Goal: Transaction & Acquisition: Purchase product/service

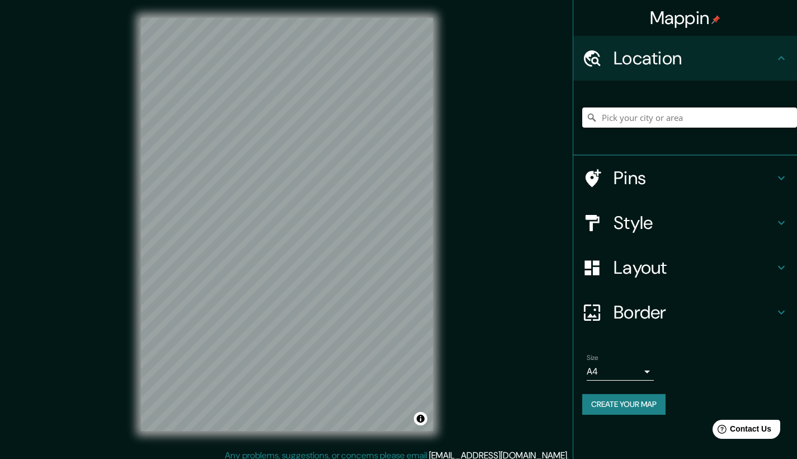
click at [639, 123] on input "Pick your city or area" at bounding box center [689, 117] width 215 height 20
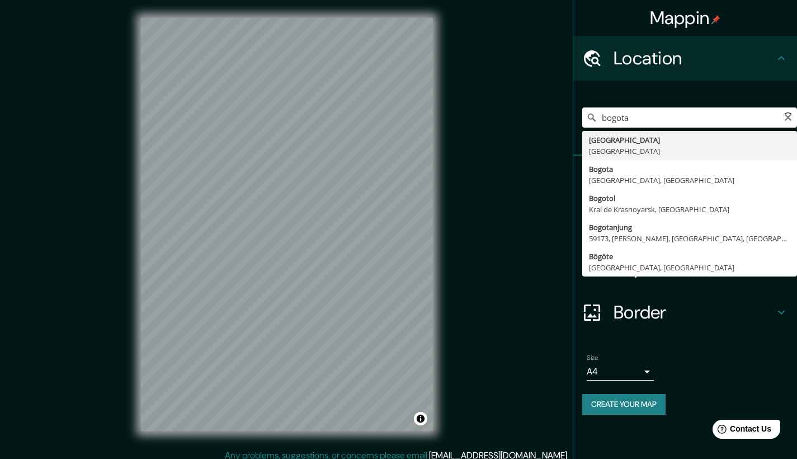
type input "[GEOGRAPHIC_DATA], [GEOGRAPHIC_DATA]"
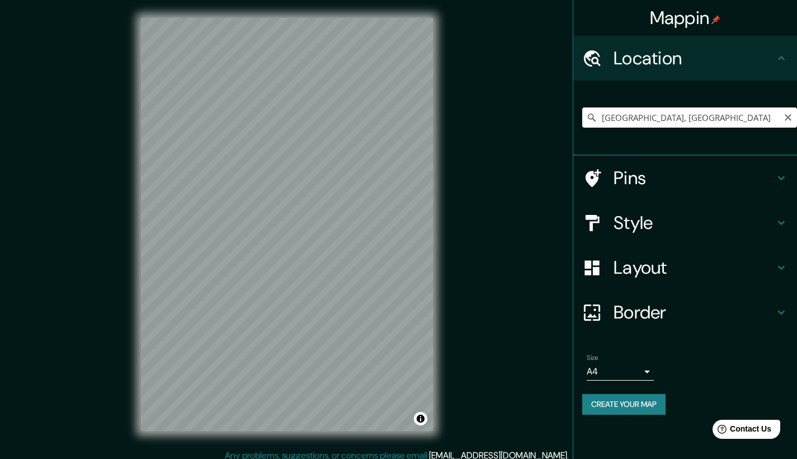
click at [671, 233] on div "Style" at bounding box center [685, 222] width 224 height 45
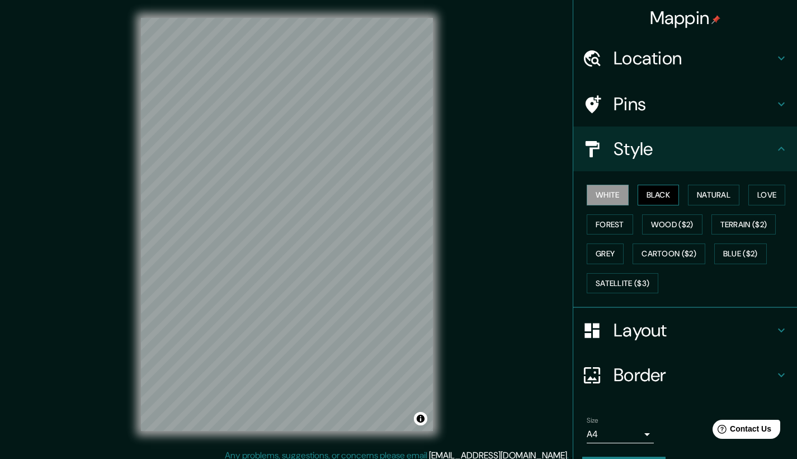
click at [638, 194] on button "Black" at bounding box center [659, 195] width 42 height 21
click at [698, 194] on button "Natural" at bounding box center [713, 195] width 51 height 21
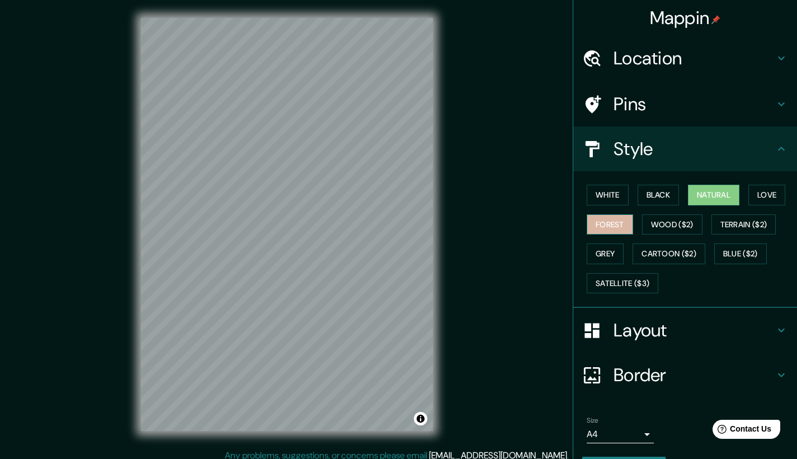
click at [600, 222] on button "Forest" at bounding box center [610, 224] width 46 height 21
click at [599, 247] on button "Grey" at bounding box center [605, 253] width 37 height 21
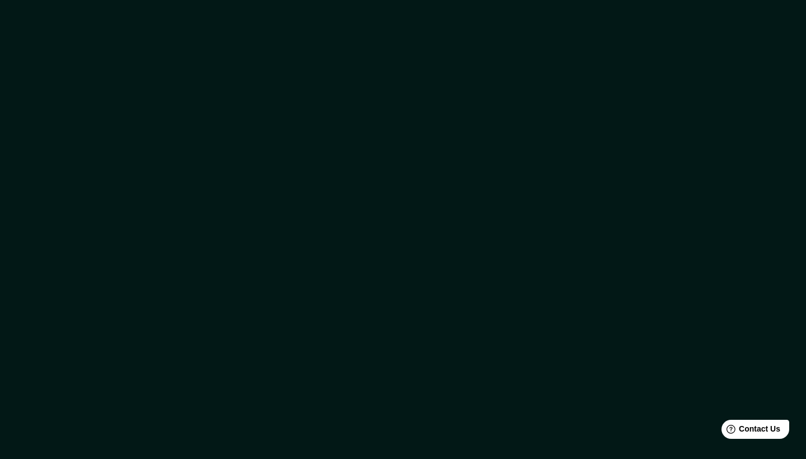
click at [220, 119] on div at bounding box center [403, 229] width 806 height 459
drag, startPoint x: 725, startPoint y: 152, endPoint x: 413, endPoint y: 136, distance: 312.1
click at [621, 324] on div at bounding box center [403, 229] width 806 height 459
drag, startPoint x: 412, startPoint y: 90, endPoint x: 539, endPoint y: 194, distance: 164.2
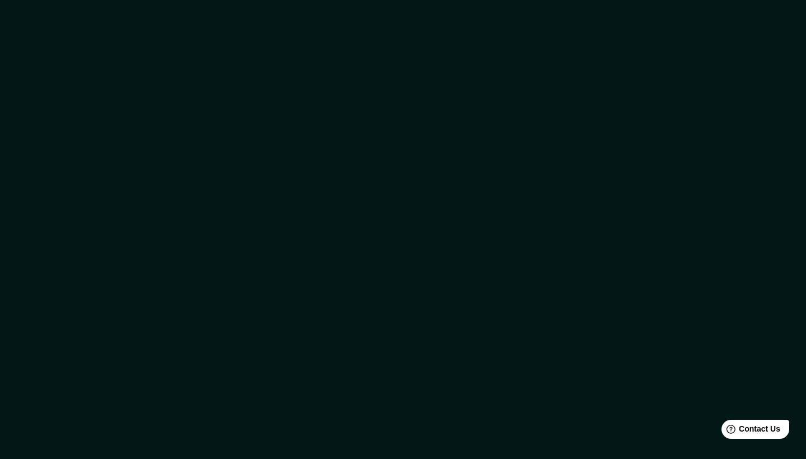
click at [523, 208] on div at bounding box center [403, 229] width 806 height 459
click at [556, 61] on div at bounding box center [403, 229] width 806 height 459
click at [698, 53] on div at bounding box center [403, 229] width 806 height 459
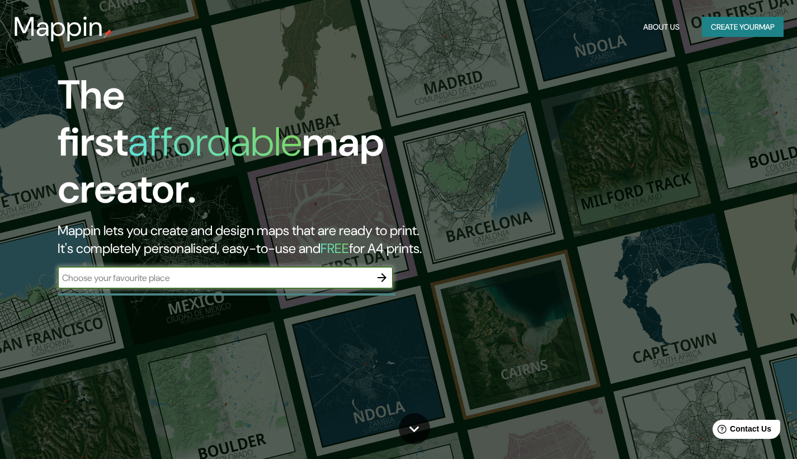
click at [378, 273] on icon "button" at bounding box center [382, 277] width 9 height 9
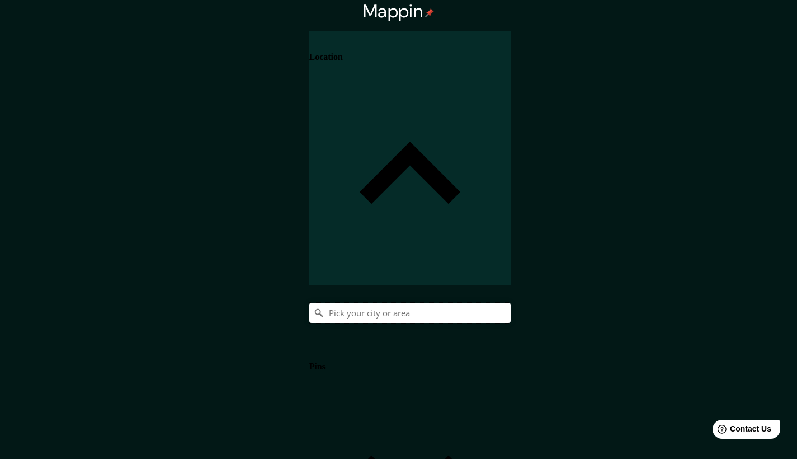
click at [511, 303] on input "Pick your city or area" at bounding box center [409, 313] width 201 height 20
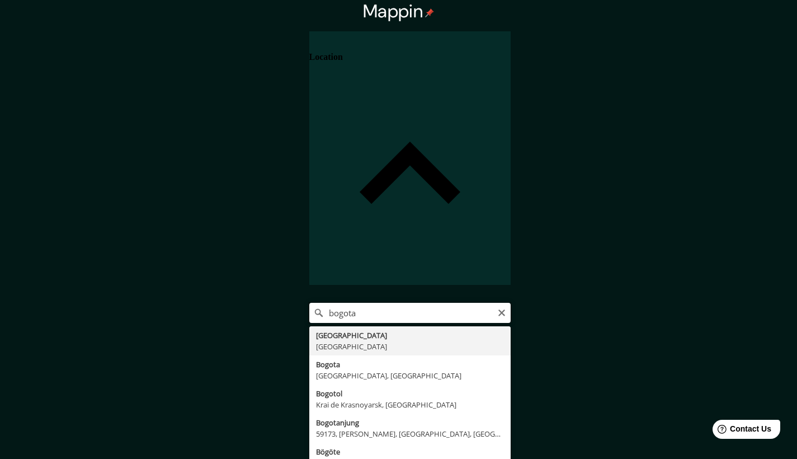
type input "[GEOGRAPHIC_DATA], [GEOGRAPHIC_DATA]"
